Goal: Task Accomplishment & Management: Manage account settings

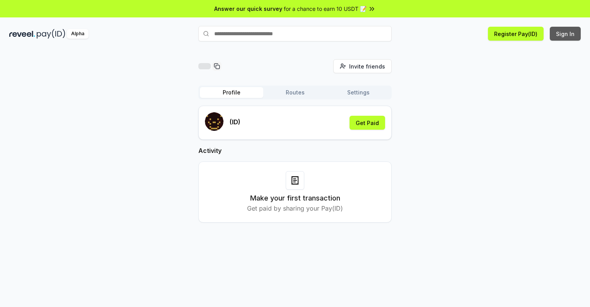
click at [565, 34] on button "Sign In" at bounding box center [565, 34] width 31 height 14
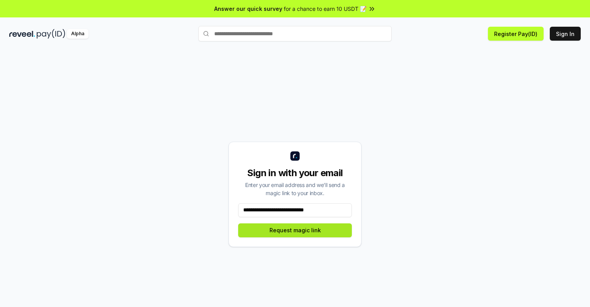
type input "**********"
click at [295, 230] on button "Request magic link" at bounding box center [295, 230] width 114 height 14
